Goal: Find specific page/section

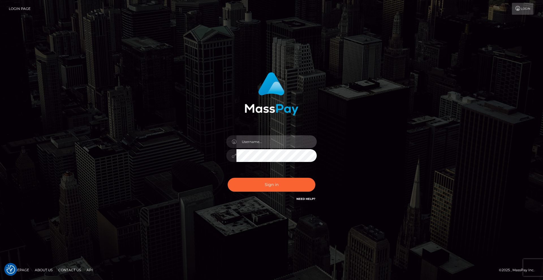
drag, startPoint x: 262, startPoint y: 139, endPoint x: 267, endPoint y: 142, distance: 6.2
click at [262, 139] on input "text" at bounding box center [276, 141] width 80 height 13
type input "Christian.xcite"
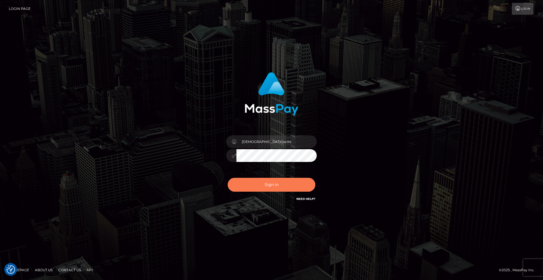
click at [273, 183] on button "Sign in" at bounding box center [272, 185] width 88 height 14
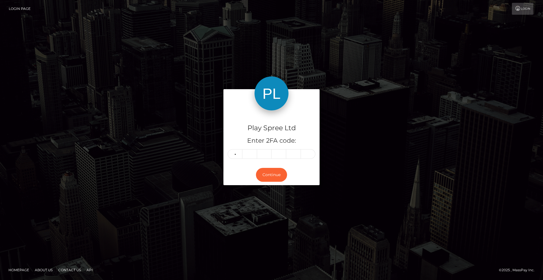
type input "9"
type input "0"
type input "4"
type input "1"
type input "2"
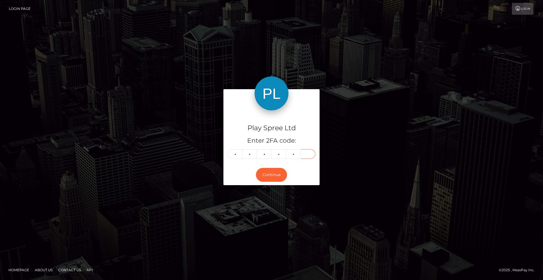
type input "5"
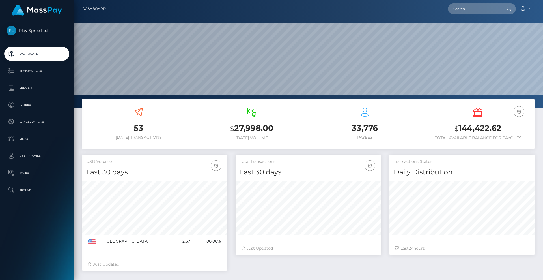
scroll to position [100, 145]
click at [467, 10] on input "text" at bounding box center [474, 8] width 53 height 11
paste input "f6246350-a70c-4ad5-b8d8-19fe3157b5b4"
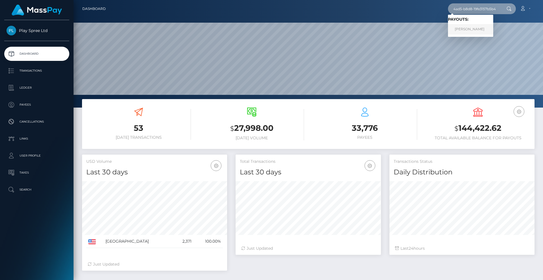
type input "f6246350-a70c-4ad5-b8d8-19fe3157b5b4"
click at [467, 29] on link "DANIEL CARDENAS" at bounding box center [470, 29] width 45 height 10
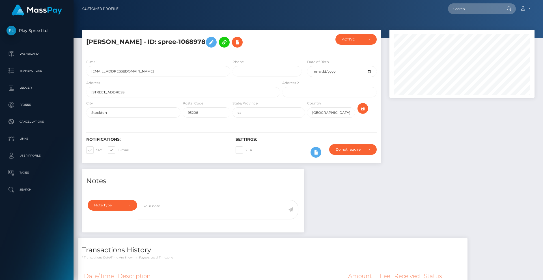
scroll to position [63, 0]
